Goal: Information Seeking & Learning: Learn about a topic

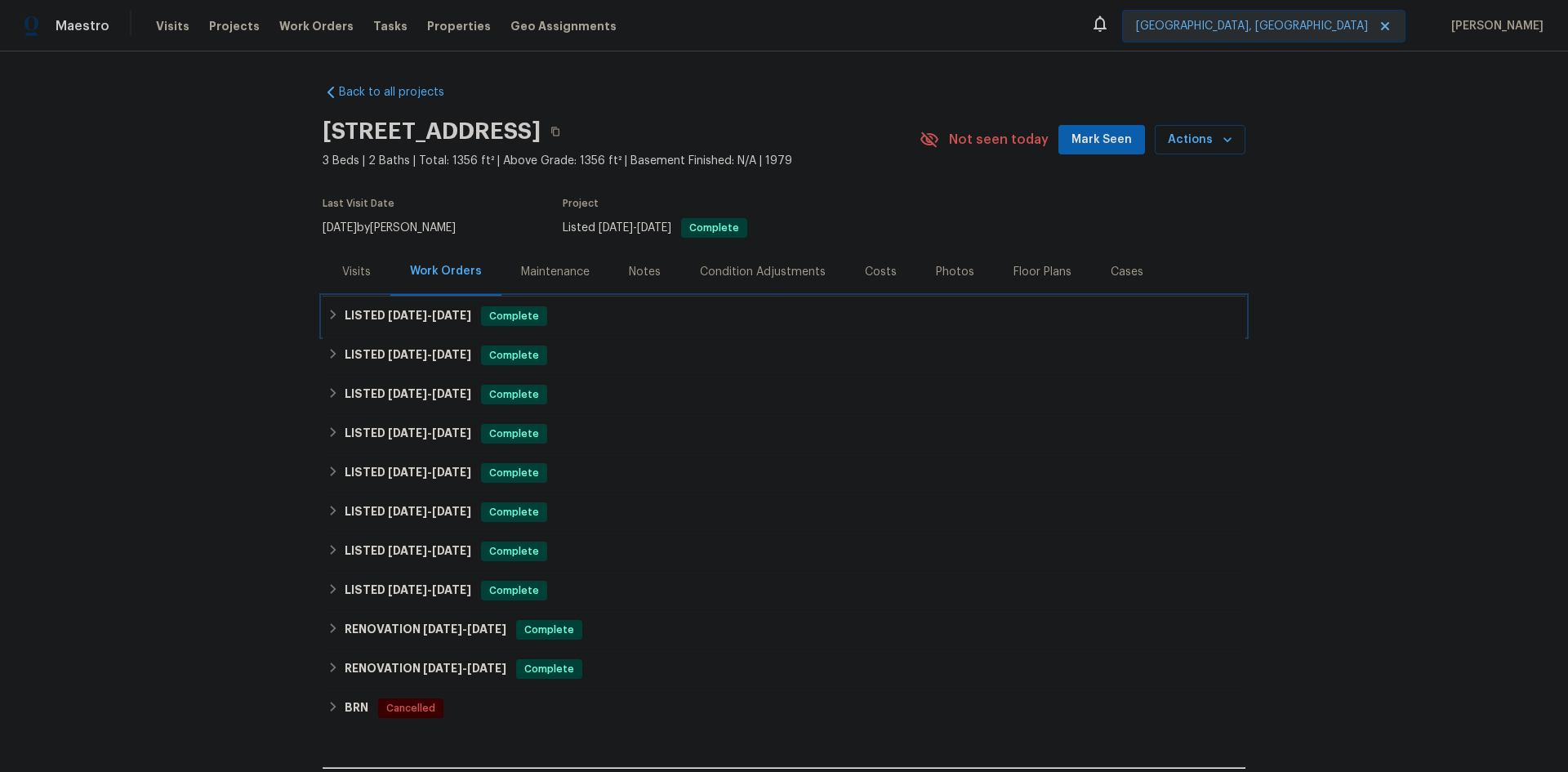
click at [378, 316] on h6 "LISTED [DATE] - [DATE]" at bounding box center [408, 316] width 127 height 19
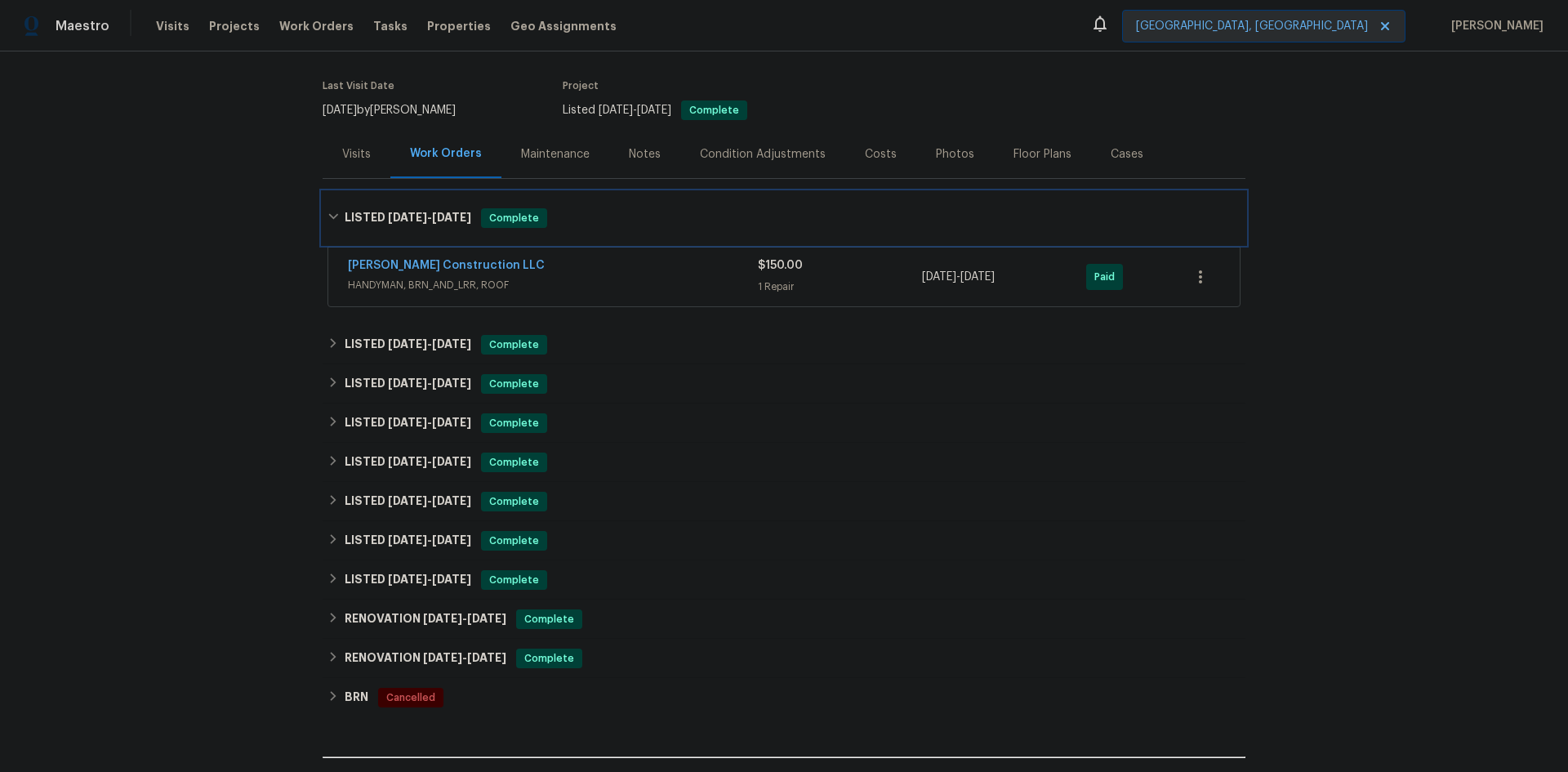
scroll to position [164, 0]
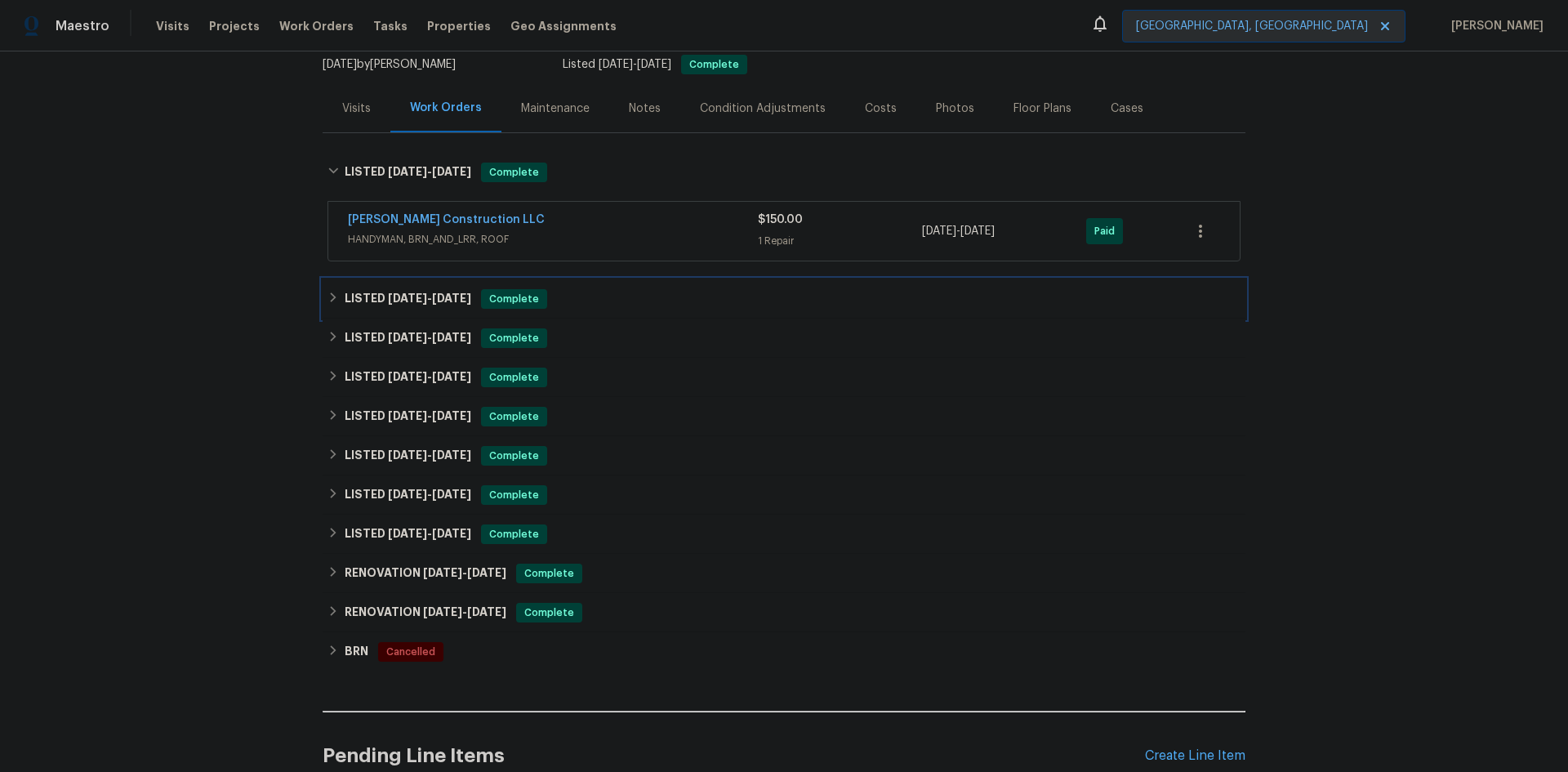
click at [399, 294] on span "[DATE]" at bounding box center [407, 299] width 39 height 12
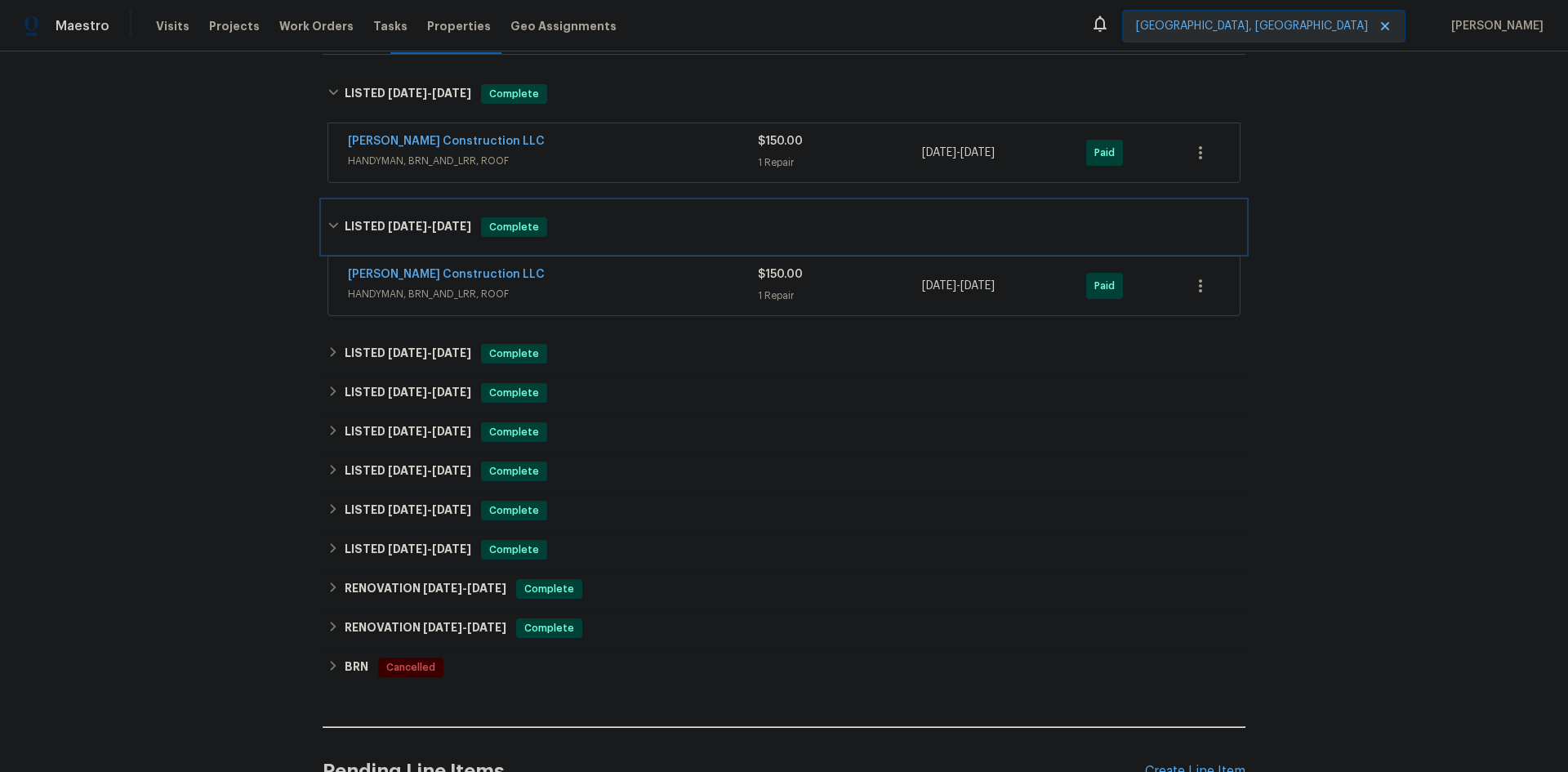
scroll to position [327, 0]
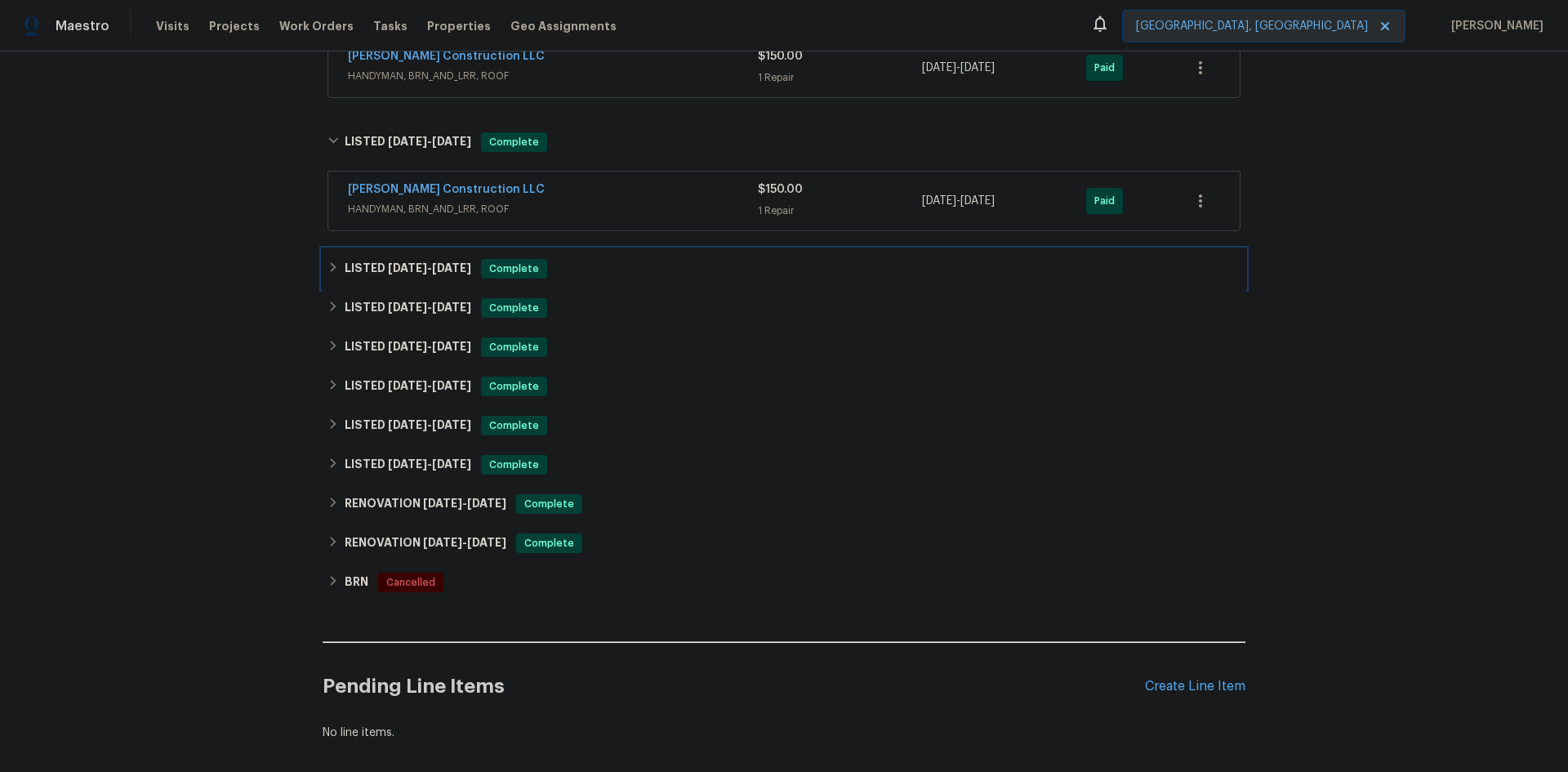
click at [388, 266] on span "[DATE]" at bounding box center [407, 268] width 39 height 12
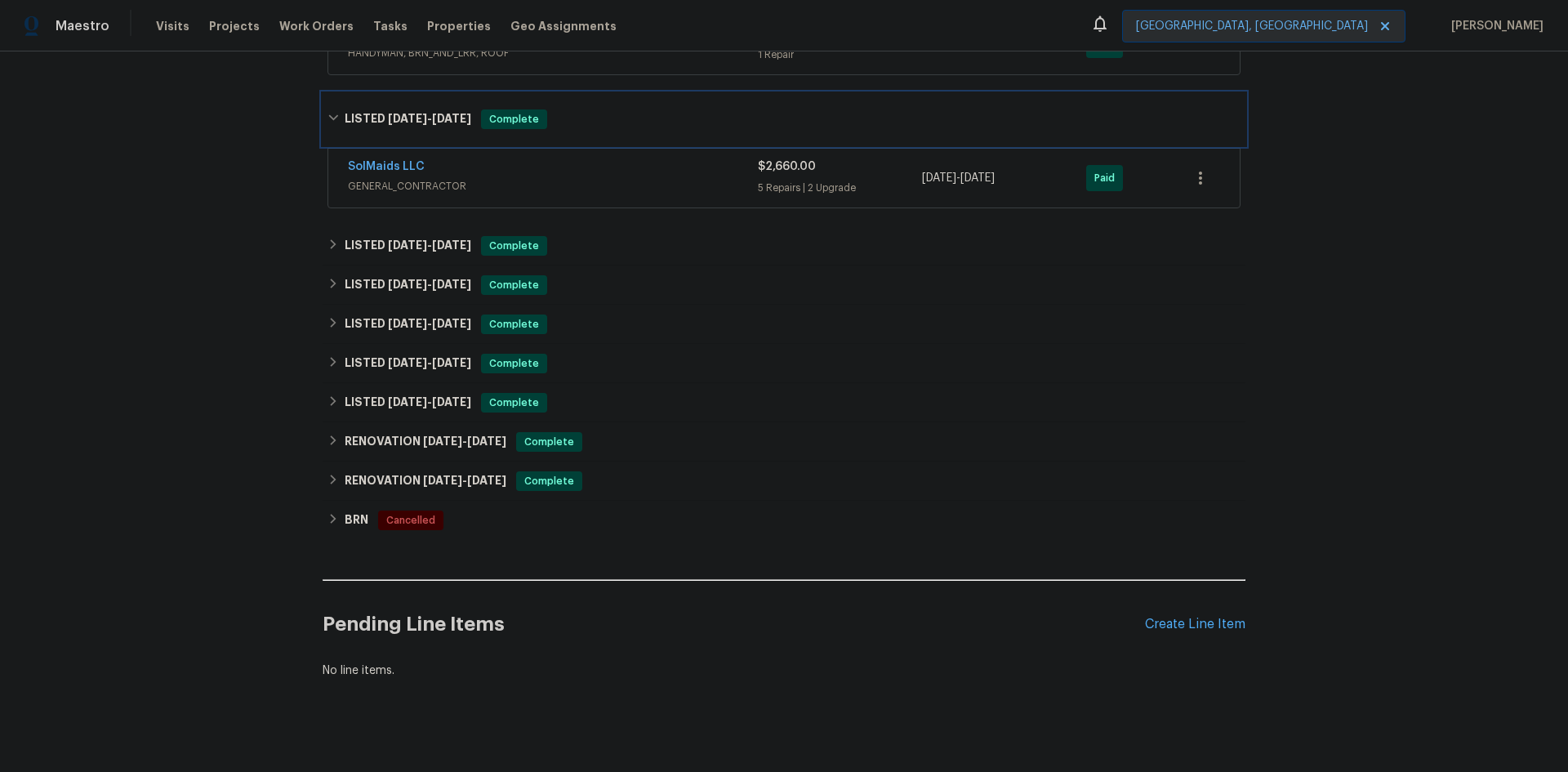
scroll to position [490, 0]
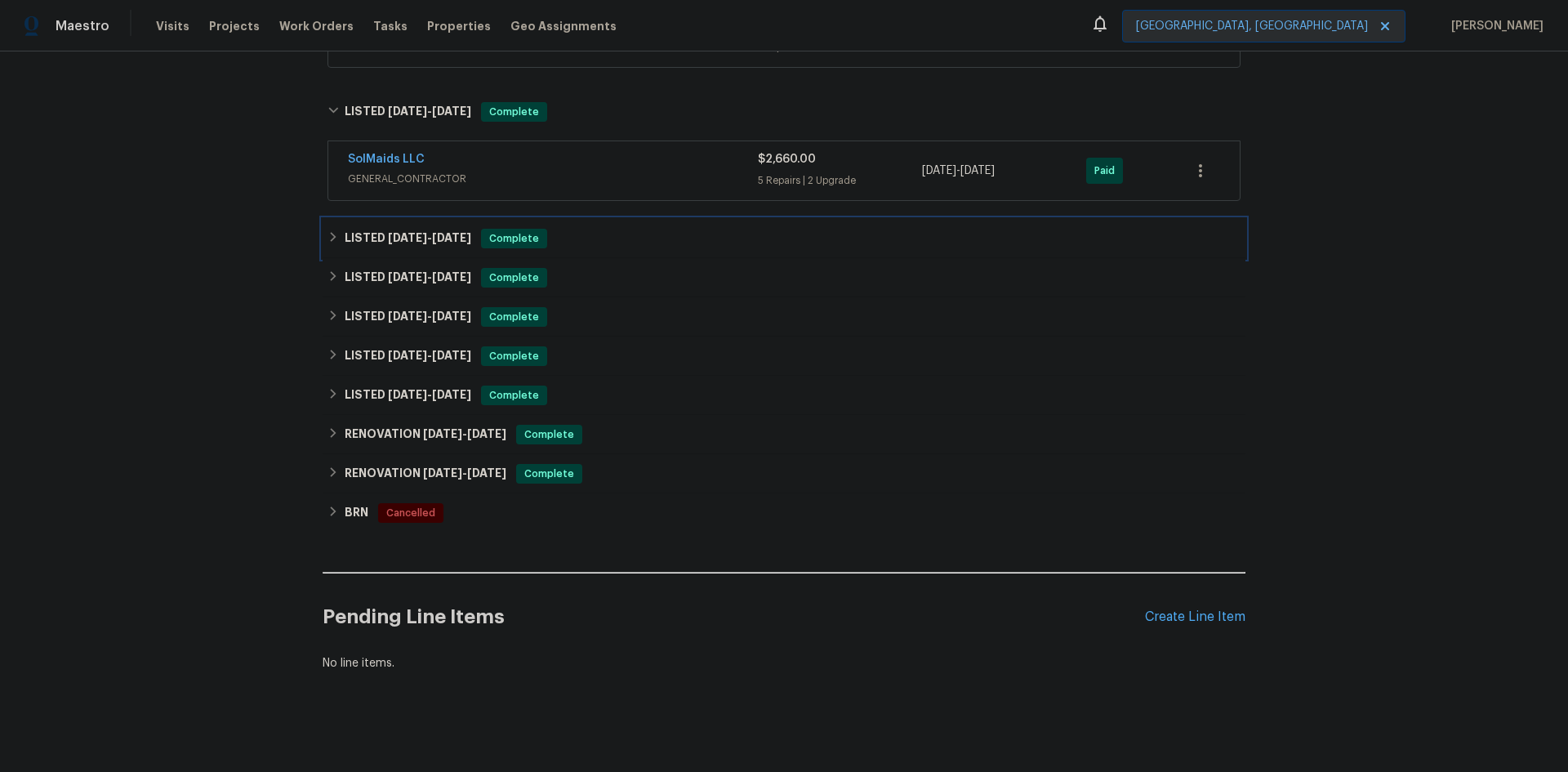
click at [388, 236] on span "[DATE]" at bounding box center [407, 238] width 39 height 12
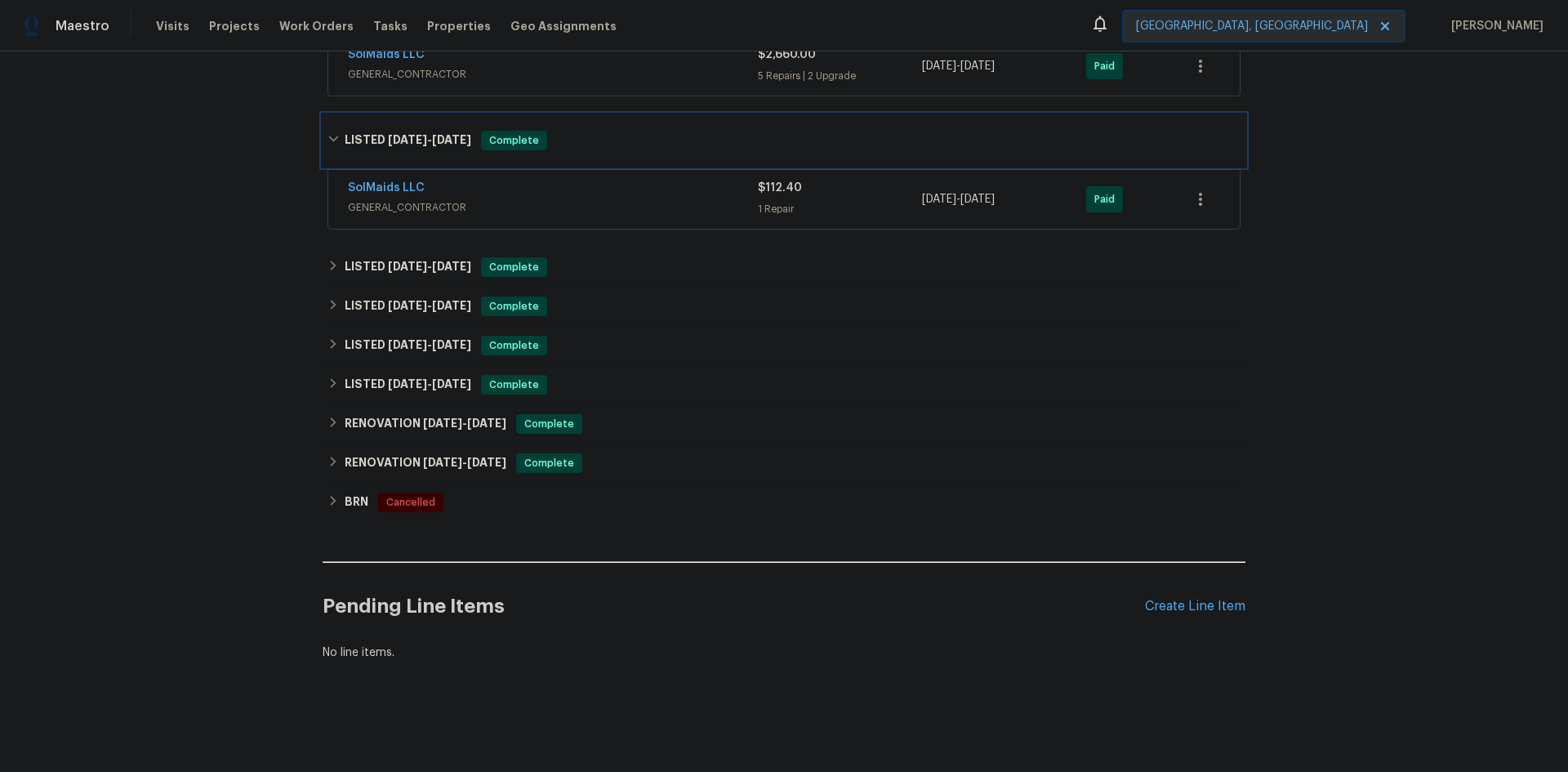
scroll to position [607, 0]
click at [399, 261] on span "[DATE]" at bounding box center [407, 267] width 39 height 12
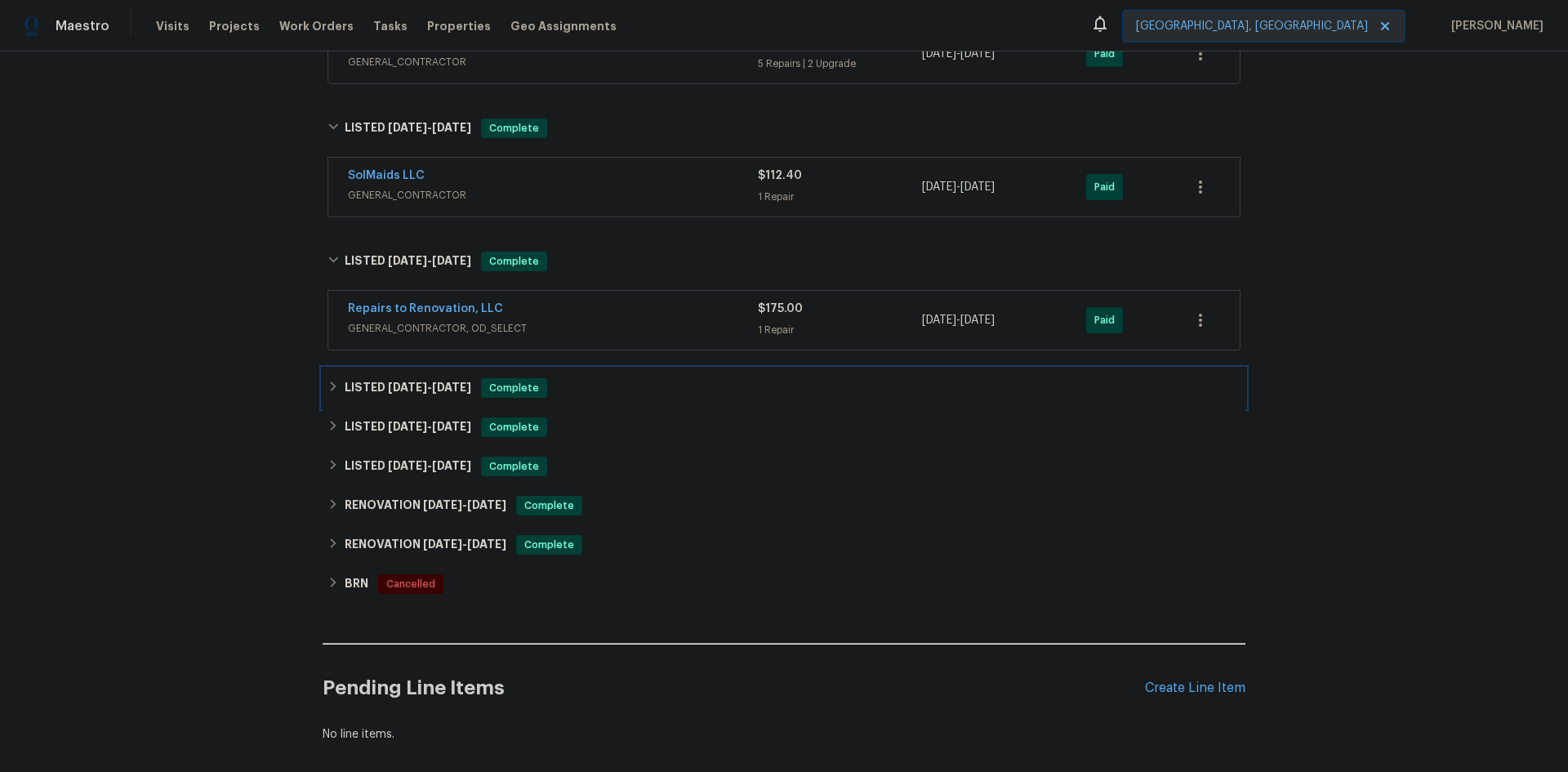
click at [414, 380] on h6 "LISTED [DATE] - [DATE]" at bounding box center [408, 387] width 127 height 19
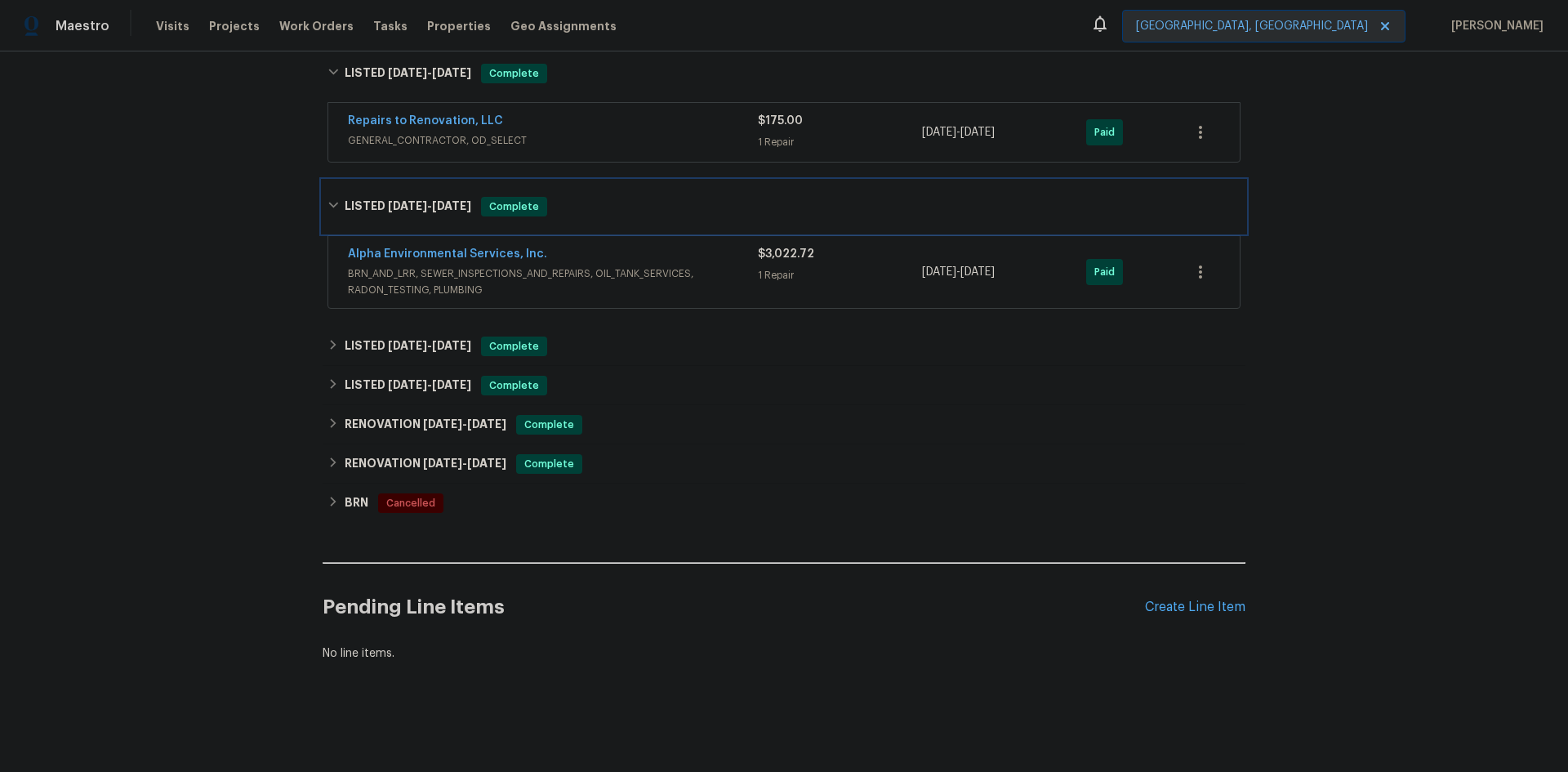
scroll to position [808, 0]
click at [416, 339] on span "[DATE]" at bounding box center [407, 345] width 39 height 12
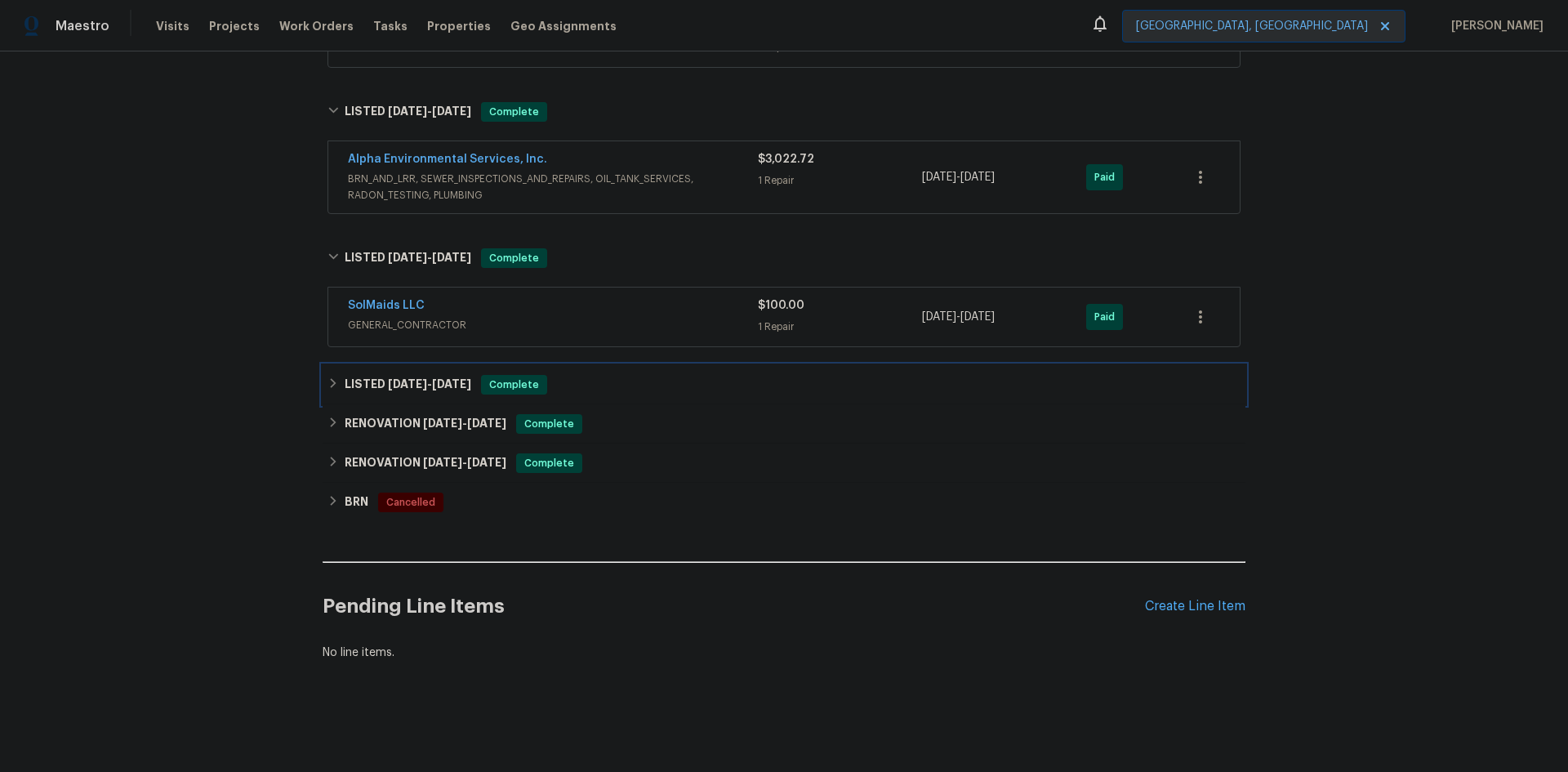
click at [376, 375] on h6 "LISTED [DATE] - [DATE]" at bounding box center [408, 384] width 127 height 19
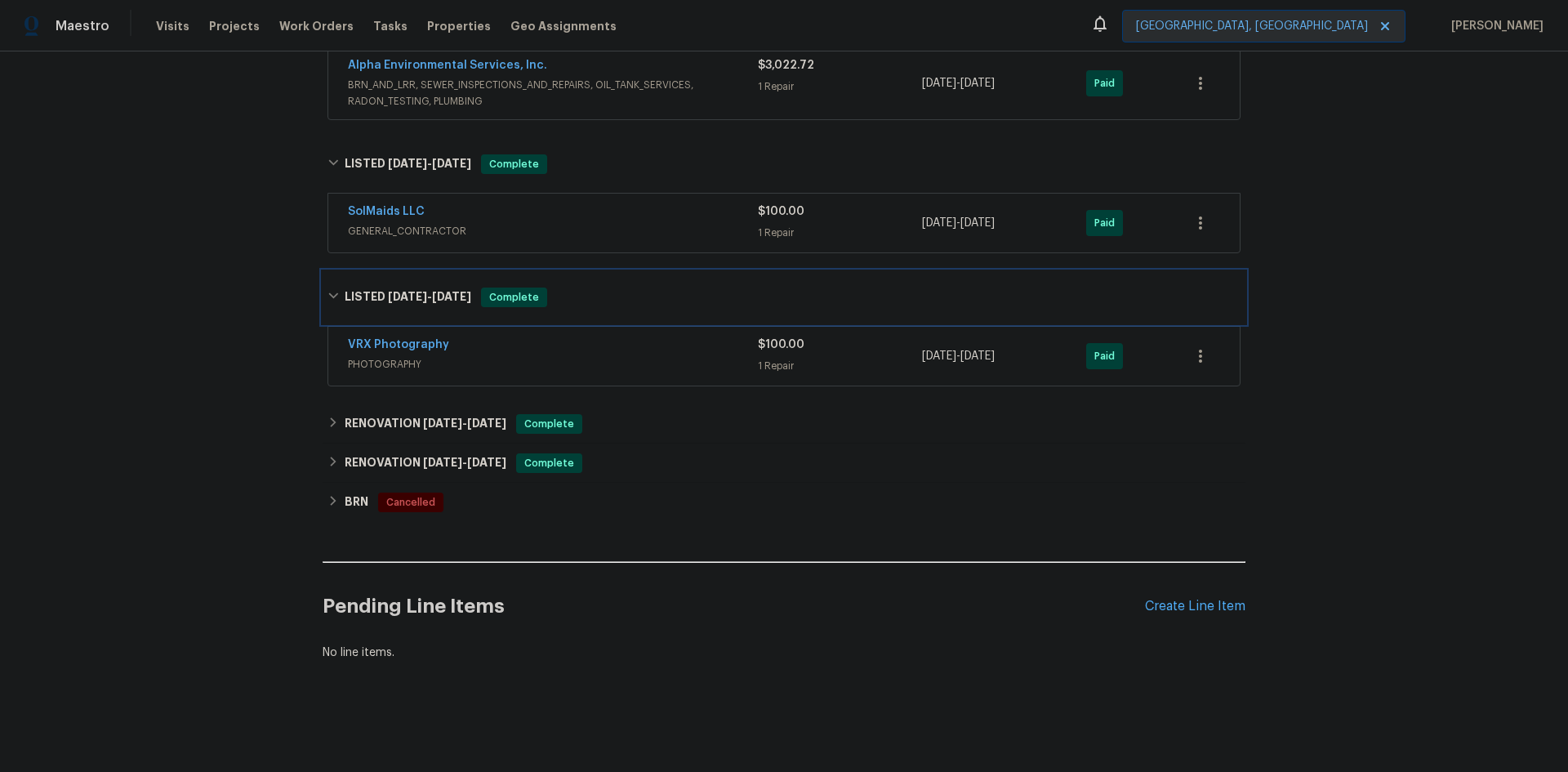
scroll to position [996, 0]
click at [380, 414] on h6 "RENOVATION [DATE] - [DATE]" at bounding box center [426, 424] width 162 height 19
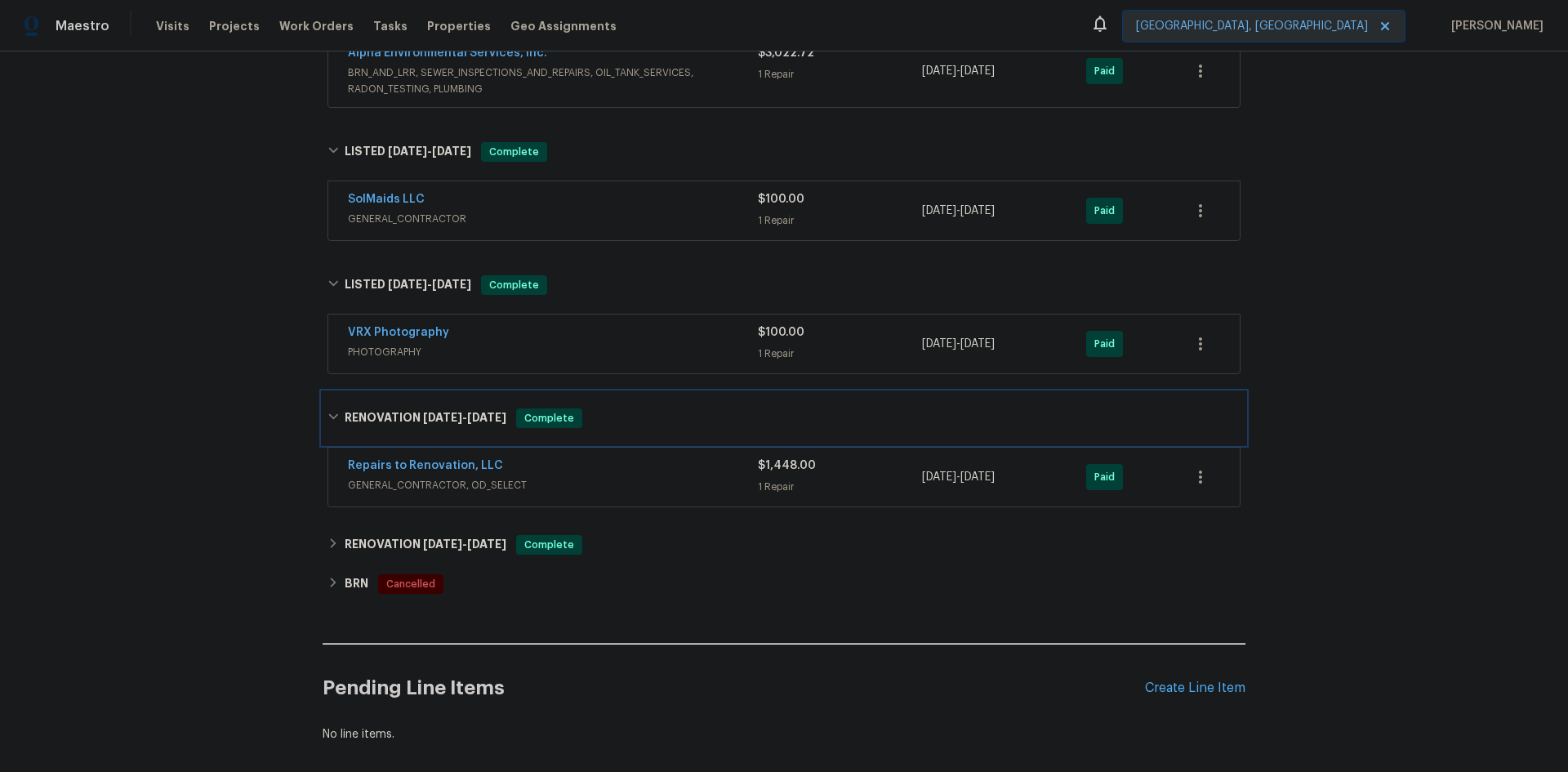
scroll to position [1090, 0]
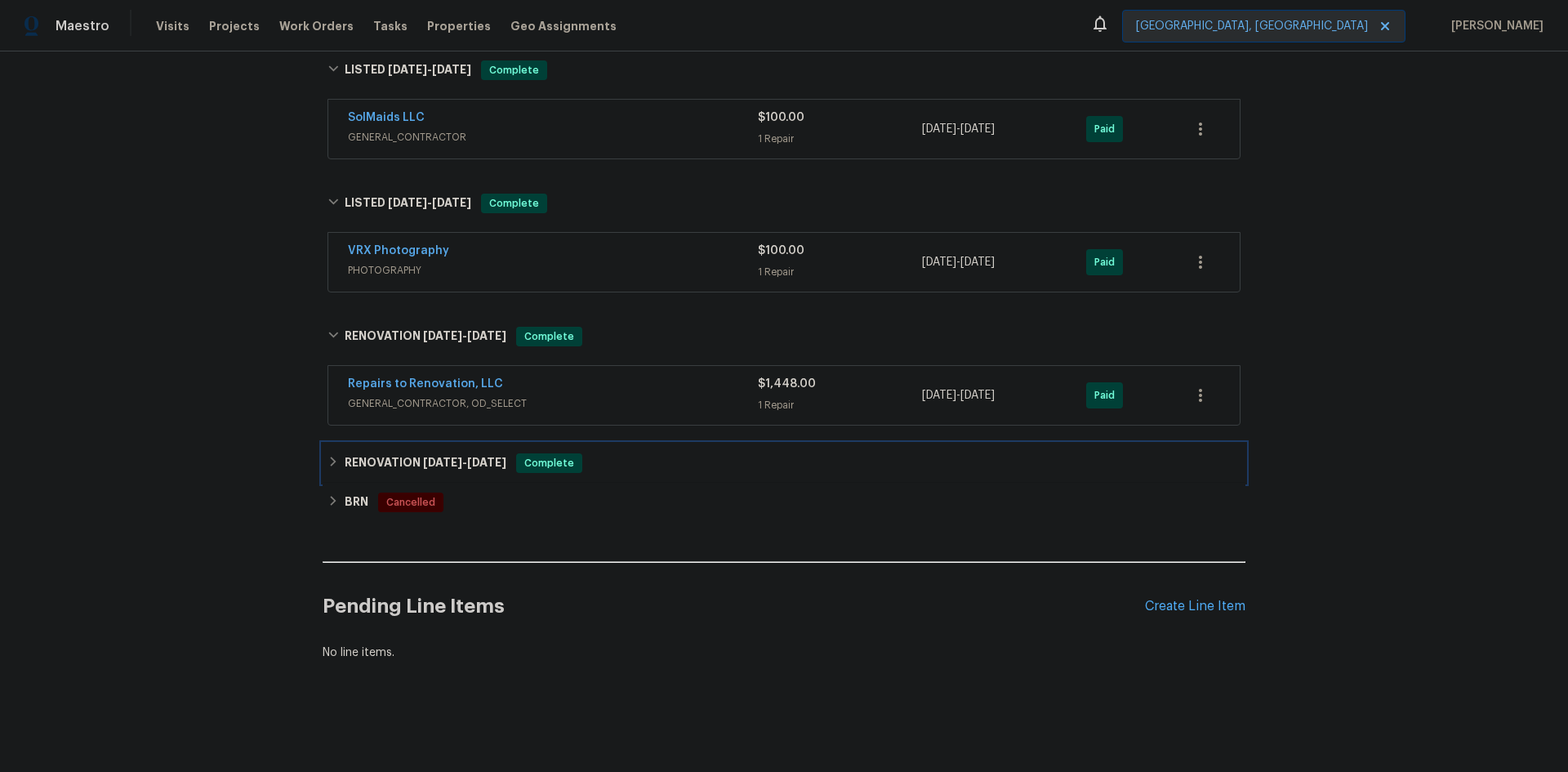
click at [408, 453] on h6 "RENOVATION [DATE] - [DATE]" at bounding box center [426, 462] width 162 height 19
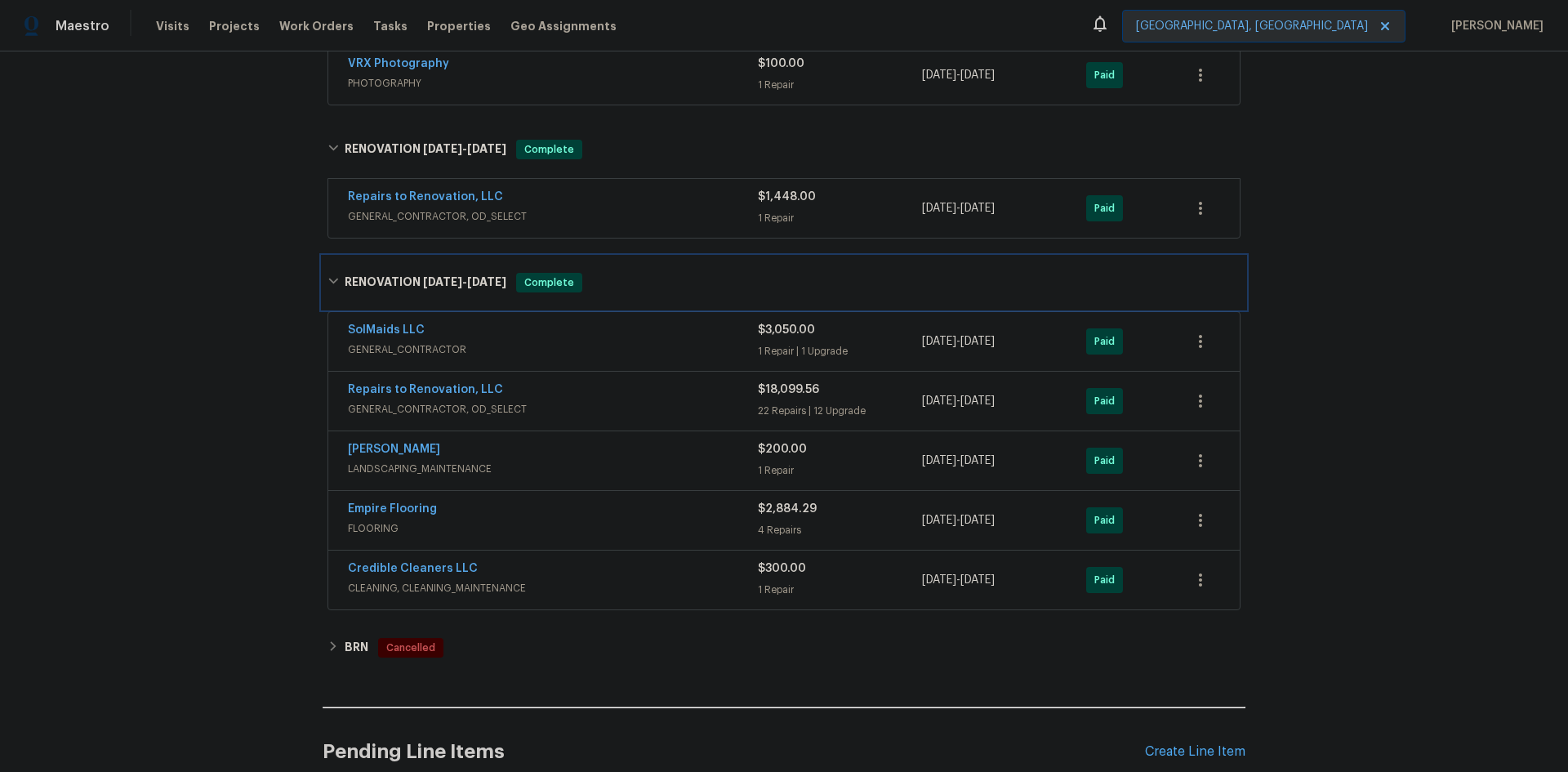
scroll to position [1423, 0]
